Goal: Transaction & Acquisition: Purchase product/service

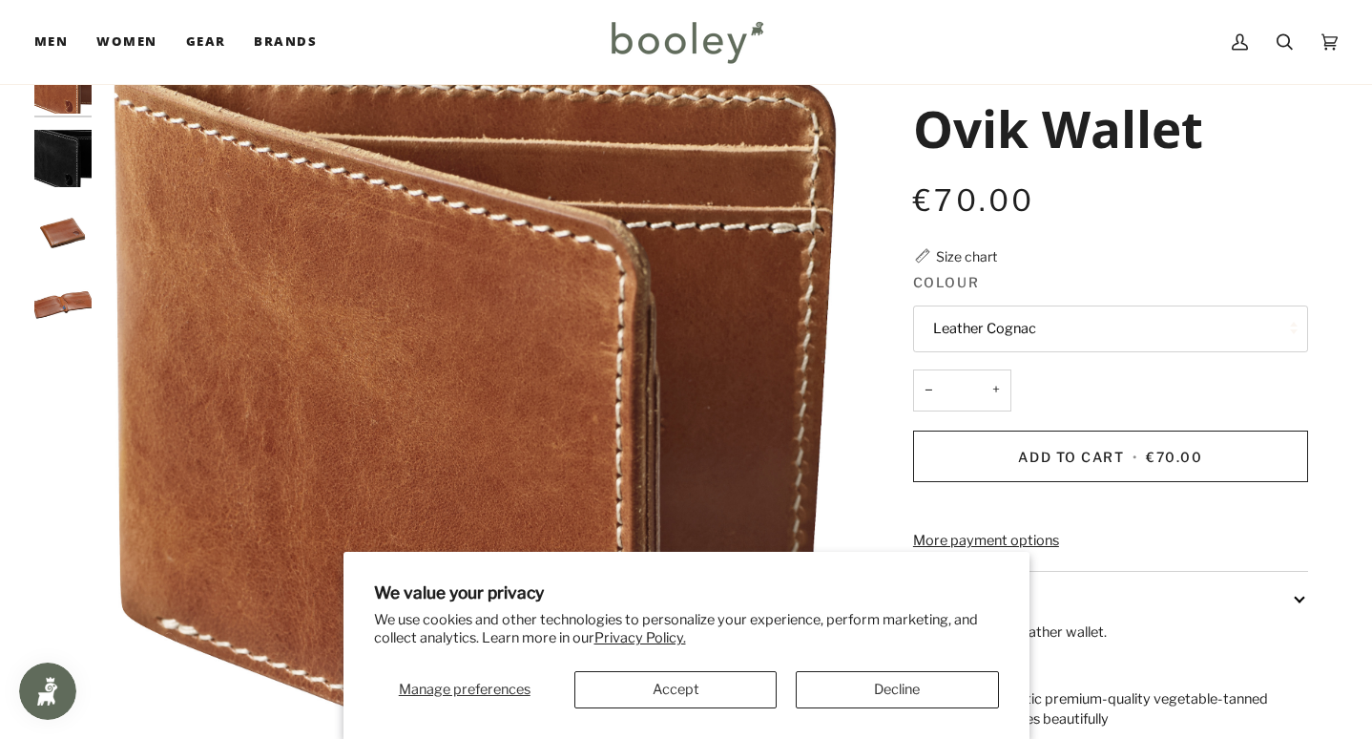
click at [83, 175] on img "Fjallraven Ovik Wallet Black - Booley Galway" at bounding box center [62, 158] width 57 height 57
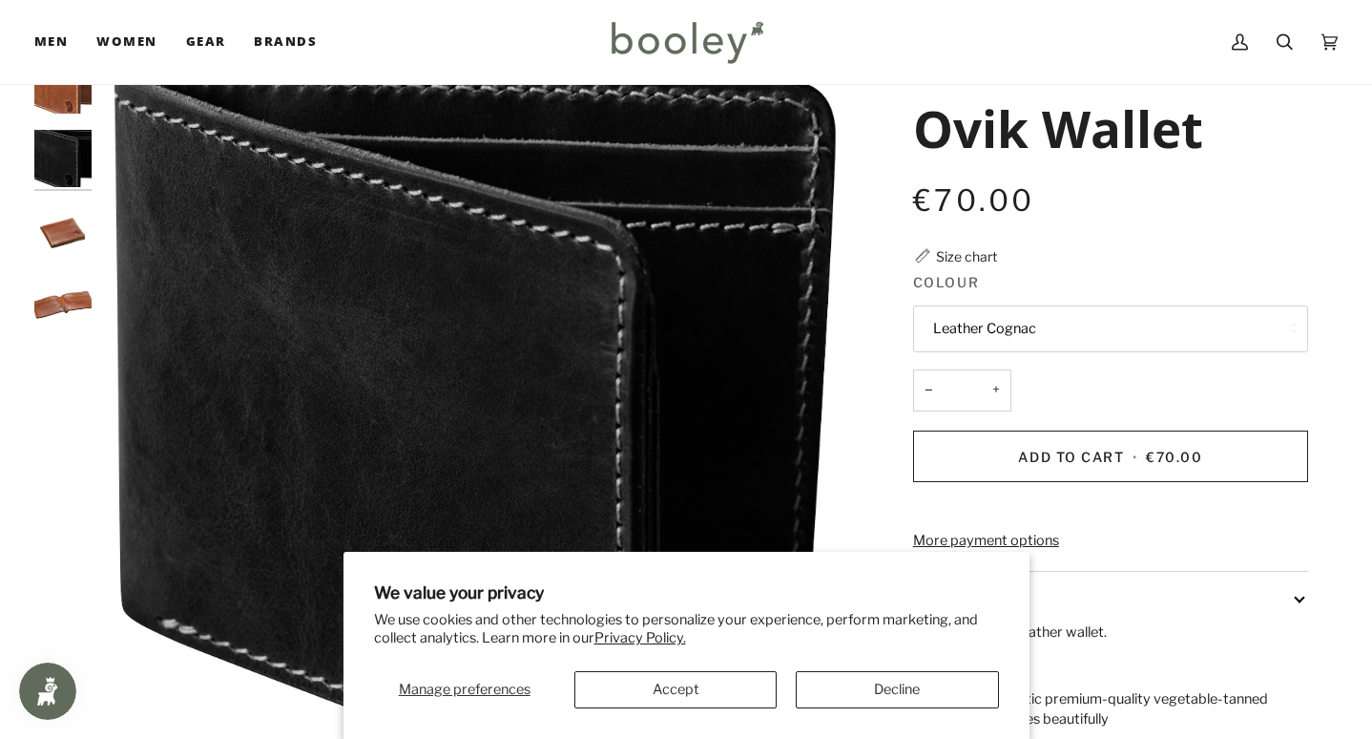
click at [83, 260] on div at bounding box center [67, 202] width 67 height 293
click at [76, 233] on img "Fjallraven Ovik Wallet - Booley Galway" at bounding box center [62, 230] width 57 height 57
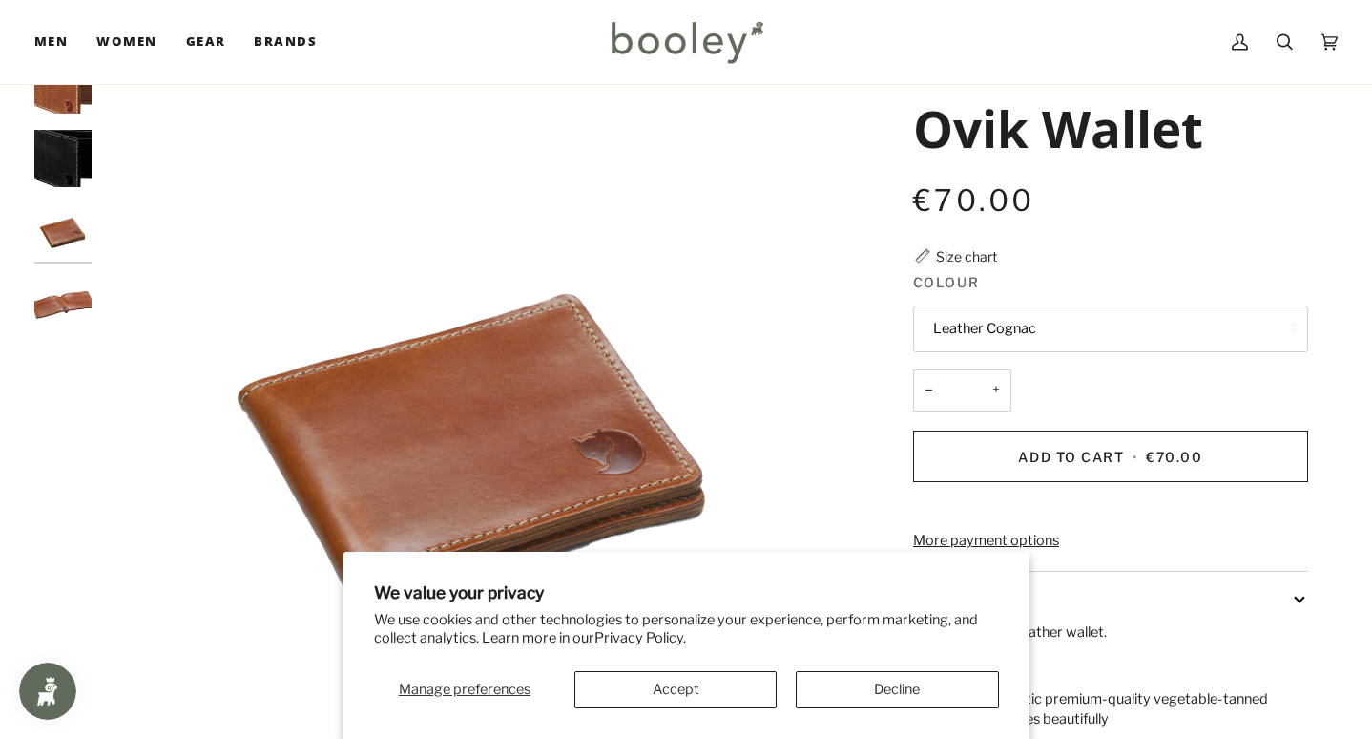
click at [73, 327] on img "Fjallraven Ovik Wallet - Booley Galway" at bounding box center [62, 304] width 57 height 57
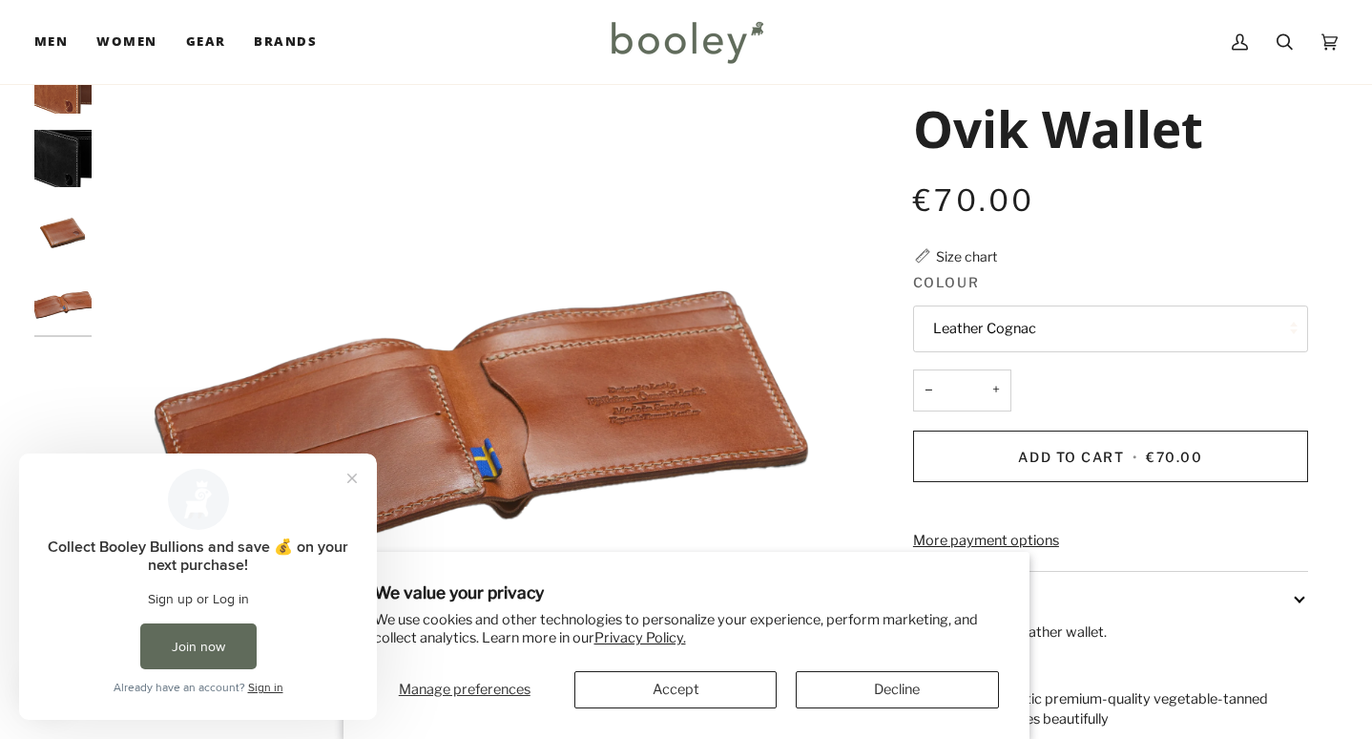
click at [761, 285] on img "Fjallraven Ovik Wallet - Booley Galway" at bounding box center [475, 430] width 748 height 748
click at [643, 701] on button "Accept" at bounding box center [675, 689] width 202 height 37
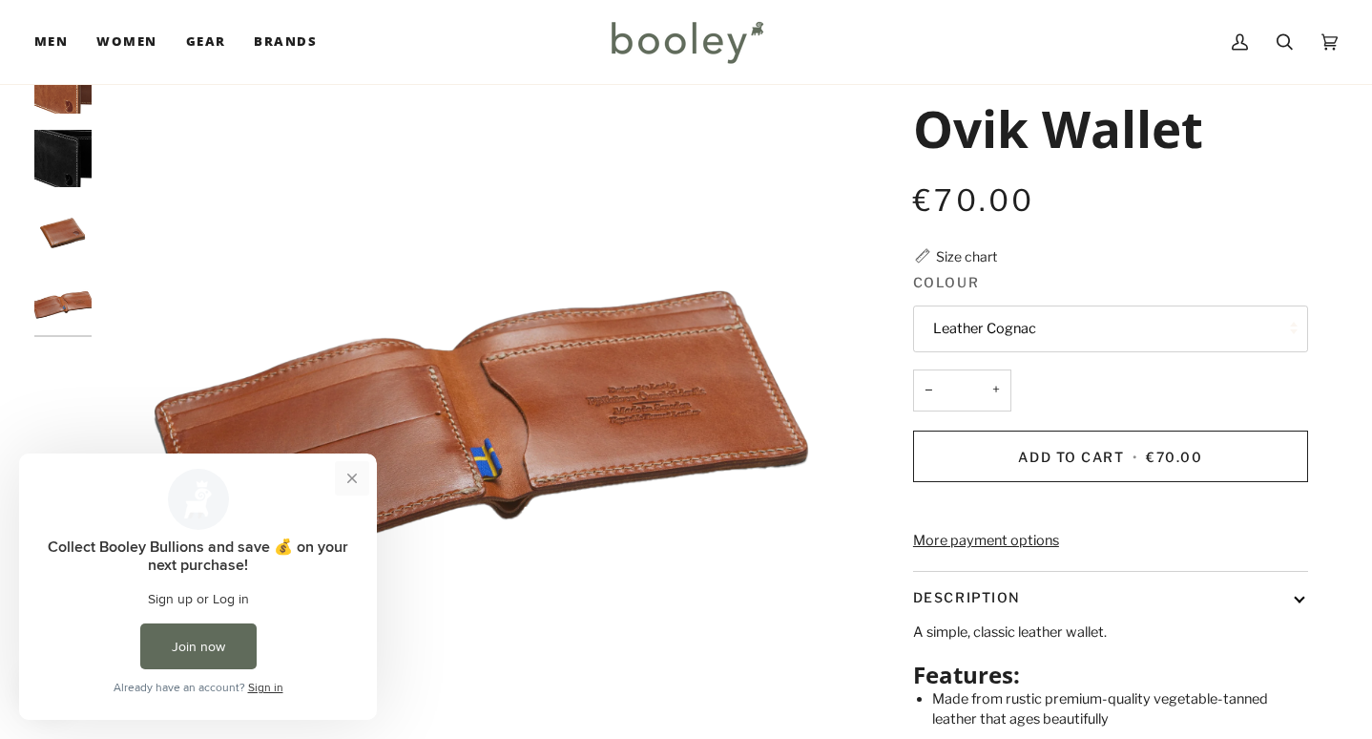
click at [352, 486] on button "Close prompt" at bounding box center [352, 478] width 34 height 34
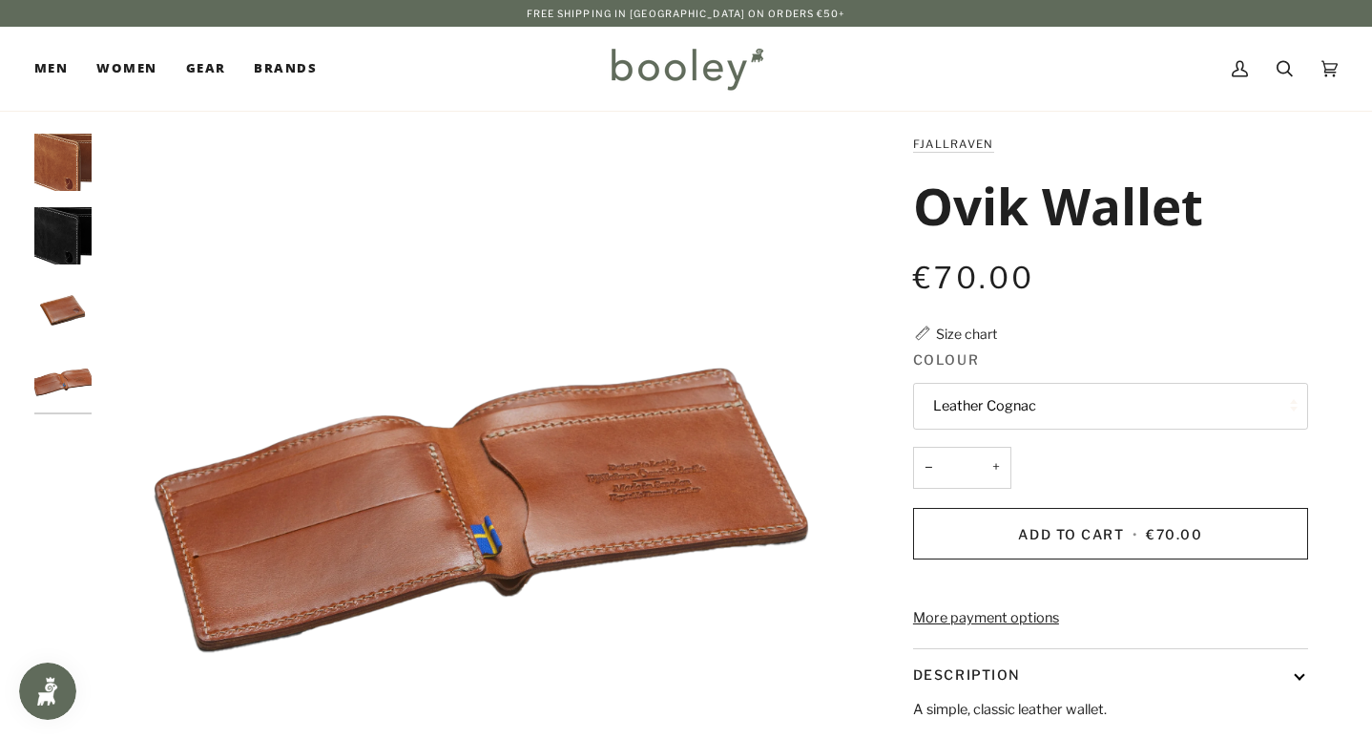
click at [558, 487] on img "Fjallraven Ovik Wallet - Booley Galway" at bounding box center [475, 508] width 748 height 748
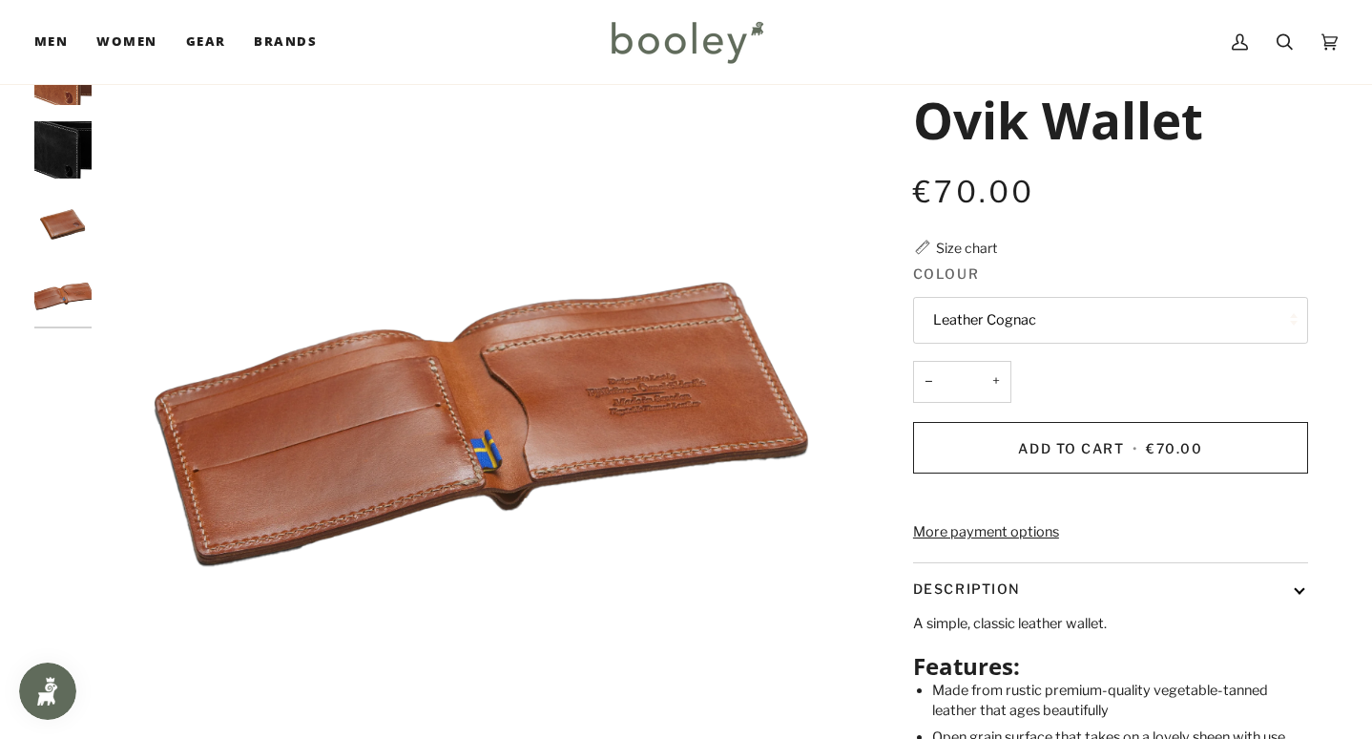
scroll to position [88, 0]
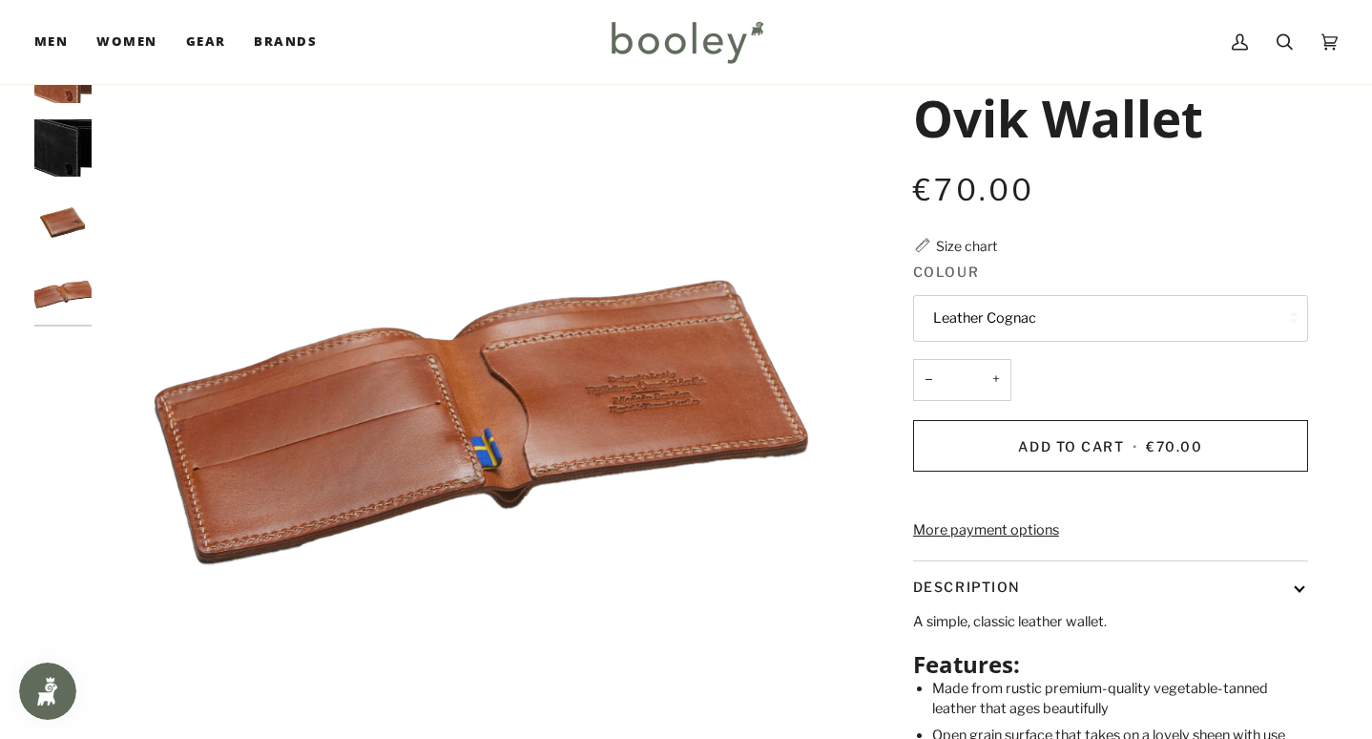
click at [67, 229] on img "Fjallraven Ovik Wallet - Booley Galway" at bounding box center [62, 220] width 57 height 57
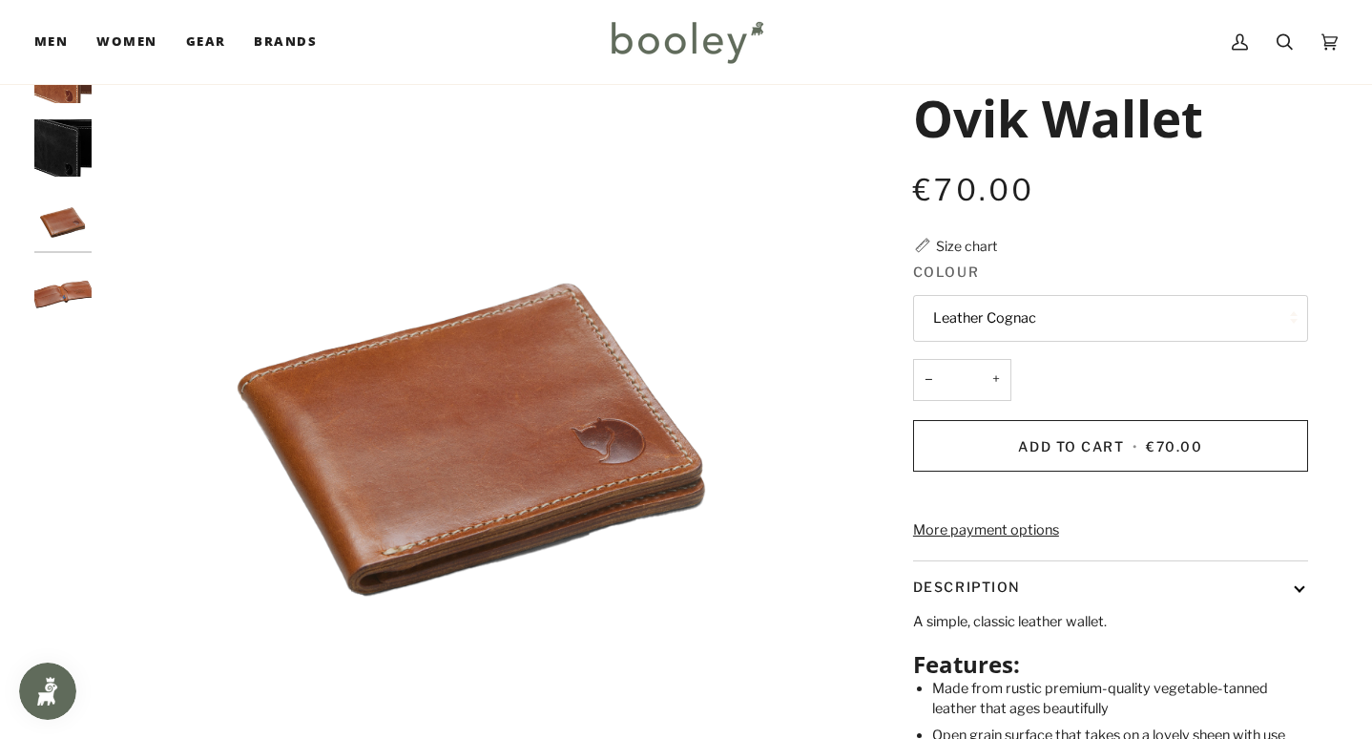
click at [70, 167] on img "Fjallraven Ovik Wallet Black - Booley Galway" at bounding box center [62, 147] width 57 height 57
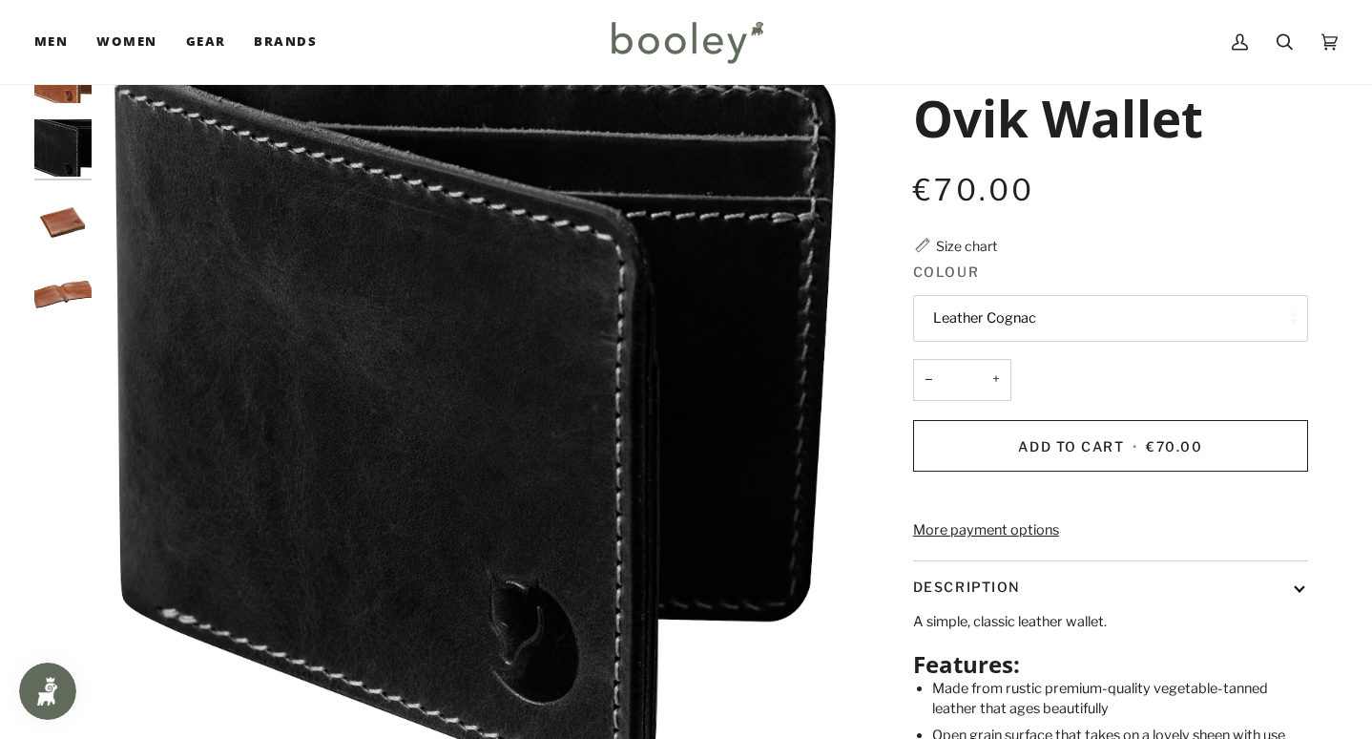
click at [70, 241] on img "Fjallraven Ovik Wallet - Booley Galway" at bounding box center [62, 220] width 57 height 57
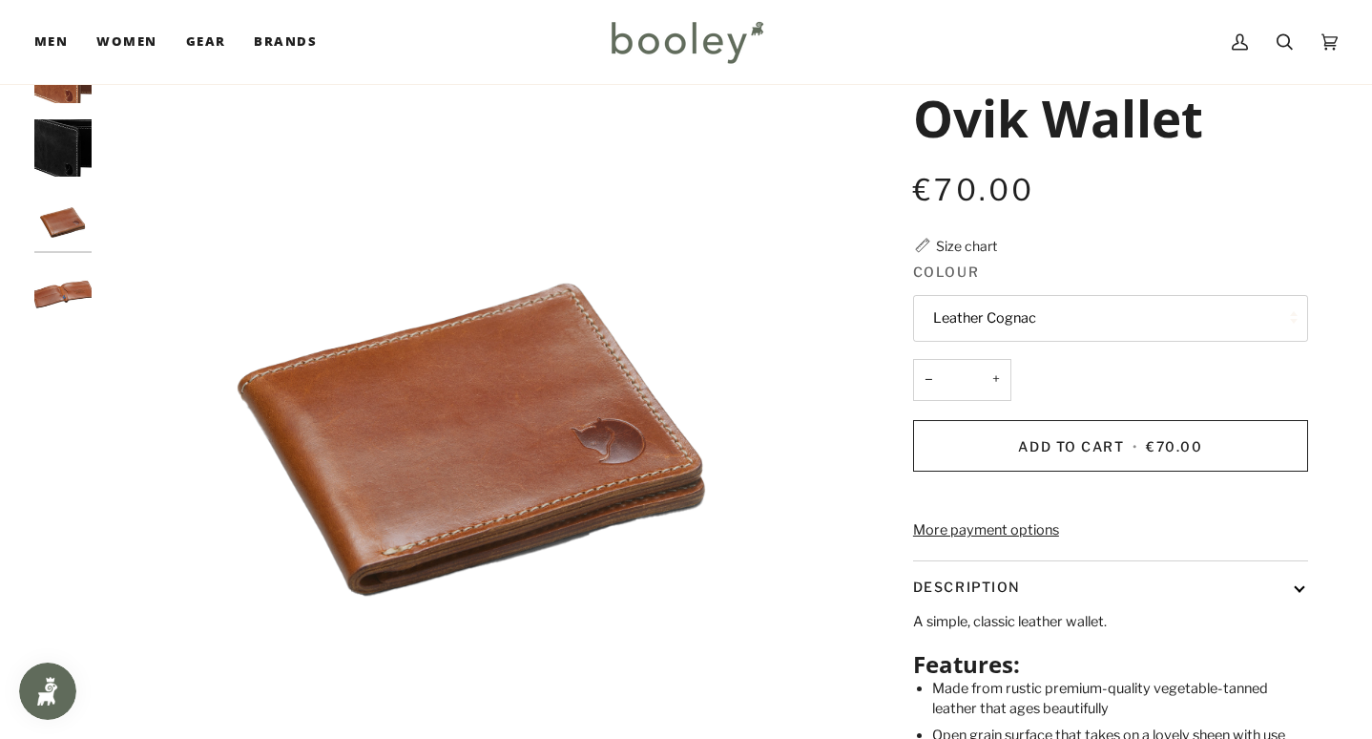
click at [68, 296] on img "Fjallraven Ovik Wallet - Booley Galway" at bounding box center [62, 293] width 57 height 57
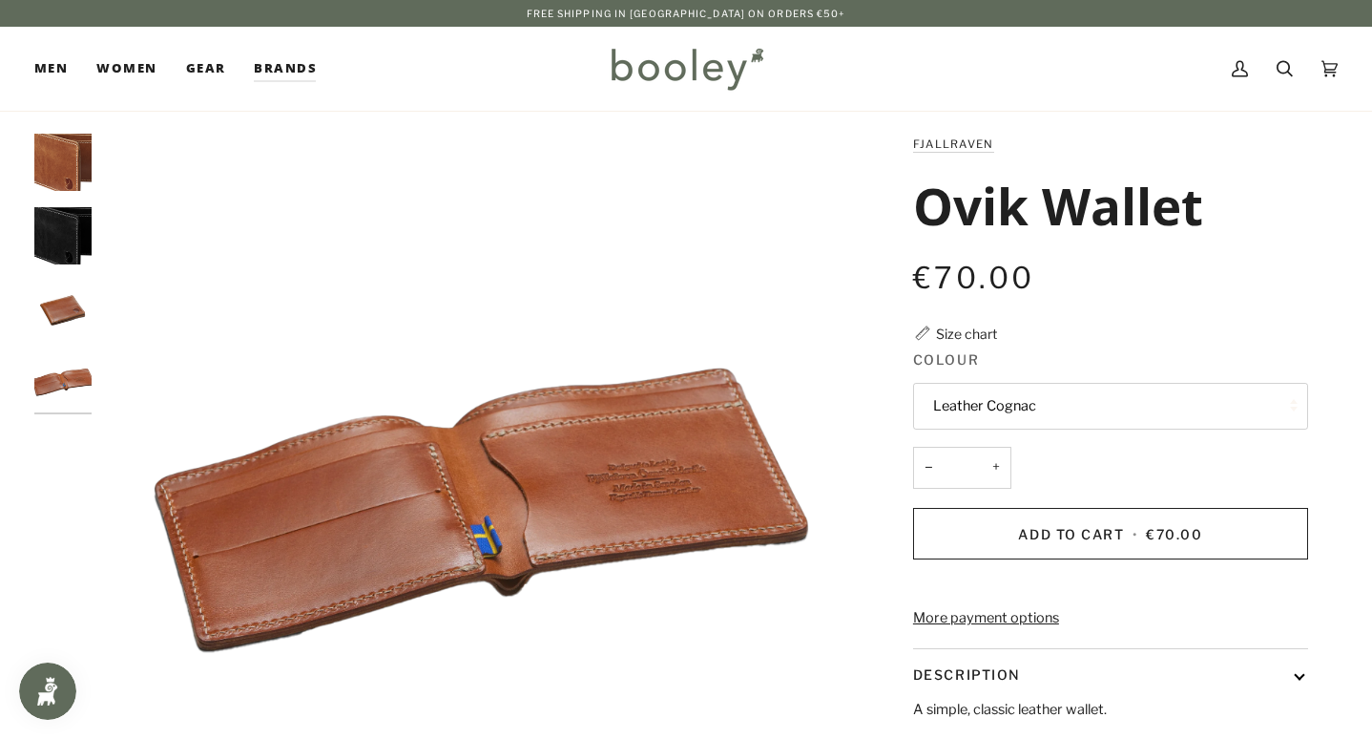
scroll to position [0, 0]
